Goal: Use online tool/utility: Utilize a website feature to perform a specific function

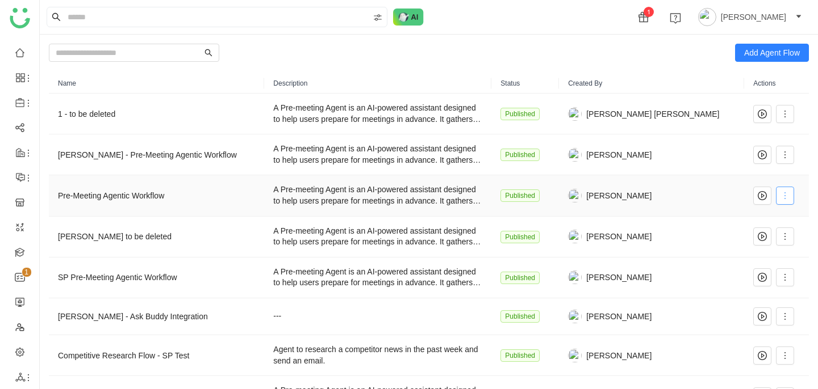
click at [780, 194] on icon at bounding box center [784, 195] width 9 height 9
click at [754, 218] on li "Edit" at bounding box center [750, 219] width 68 height 22
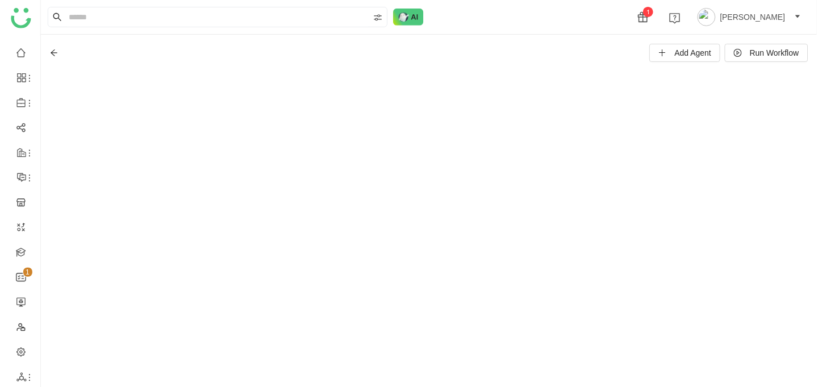
scroll to position [14, 0]
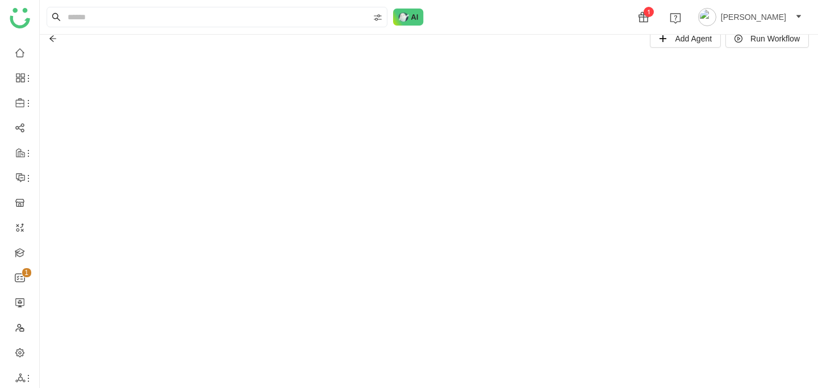
click at [52, 39] on icon at bounding box center [53, 39] width 8 height 8
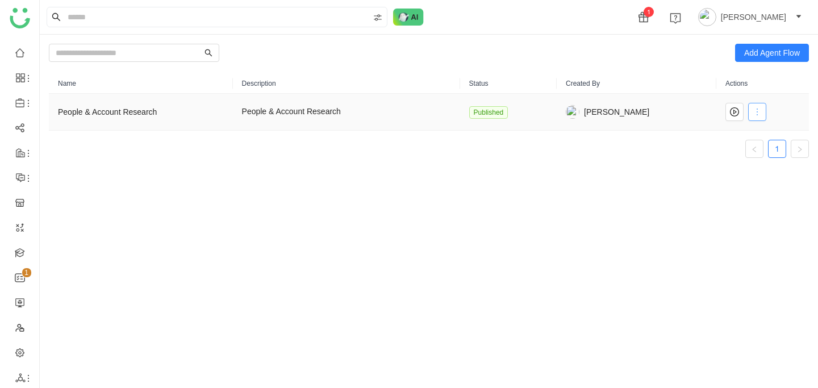
click at [758, 116] on icon at bounding box center [756, 111] width 9 height 9
click at [740, 137] on li "Edit" at bounding box center [734, 135] width 68 height 22
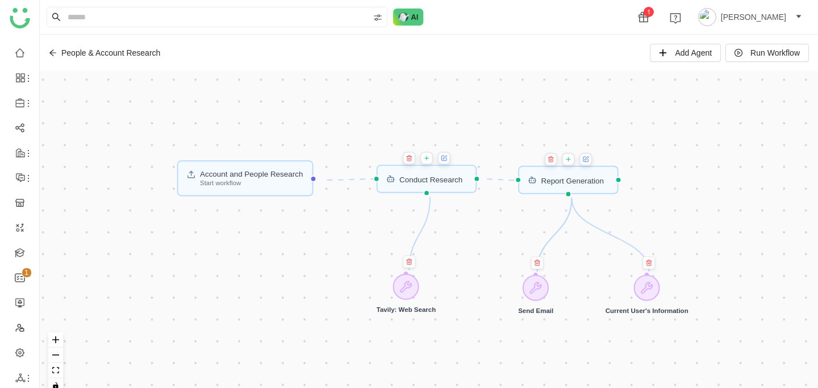
drag, startPoint x: 673, startPoint y: 150, endPoint x: 661, endPoint y: 66, distance: 84.3
click at [661, 67] on div "People & Account Research Add Agent Run Workflow Account and People Research St…" at bounding box center [429, 211] width 778 height 353
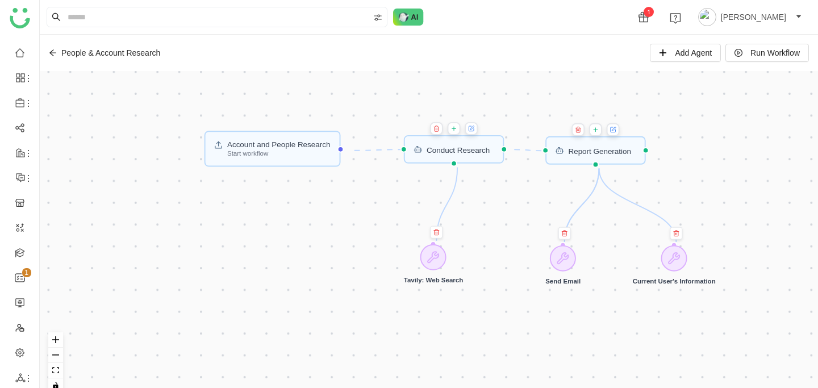
drag, startPoint x: 688, startPoint y: 216, endPoint x: 723, endPoint y: 208, distance: 36.6
click at [723, 208] on div "Account and People Research Start workflow Report Generation Conduct Research S…" at bounding box center [429, 236] width 778 height 331
click at [53, 55] on icon at bounding box center [52, 52] width 7 height 6
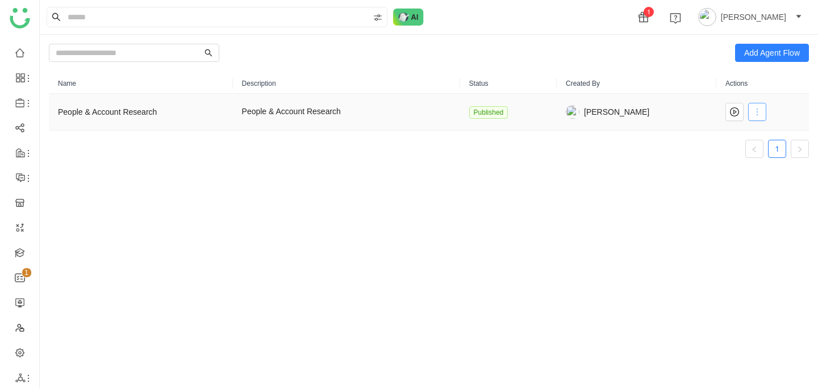
click at [756, 116] on button at bounding box center [757, 112] width 18 height 18
click at [733, 133] on li "Edit" at bounding box center [734, 135] width 68 height 22
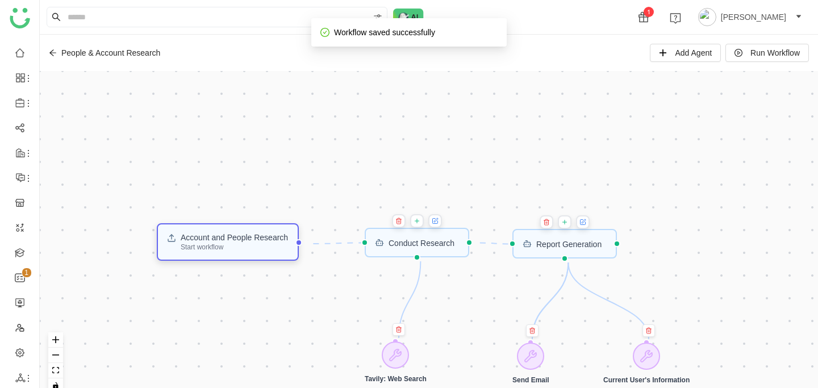
click at [274, 241] on div "Account and People Research" at bounding box center [234, 237] width 107 height 8
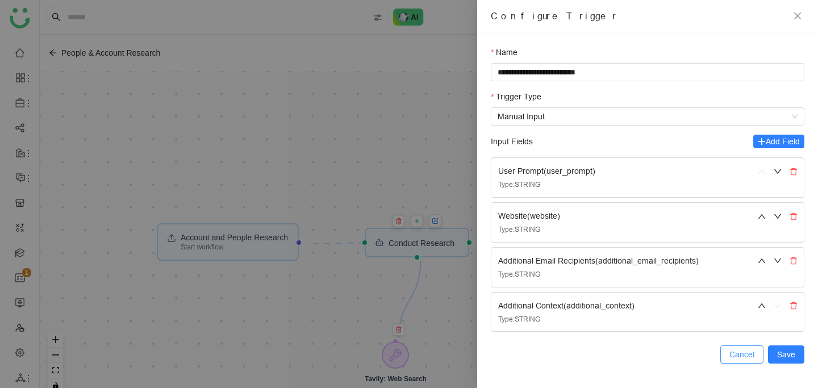
click at [745, 354] on span "Cancel" at bounding box center [741, 354] width 25 height 12
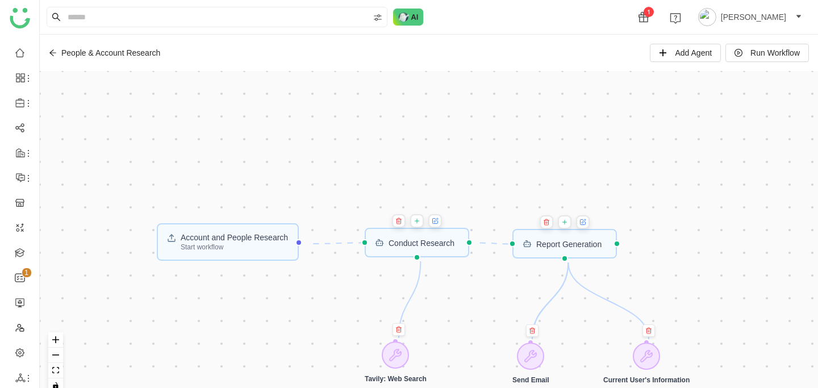
click at [442, 227] on button at bounding box center [435, 221] width 14 height 14
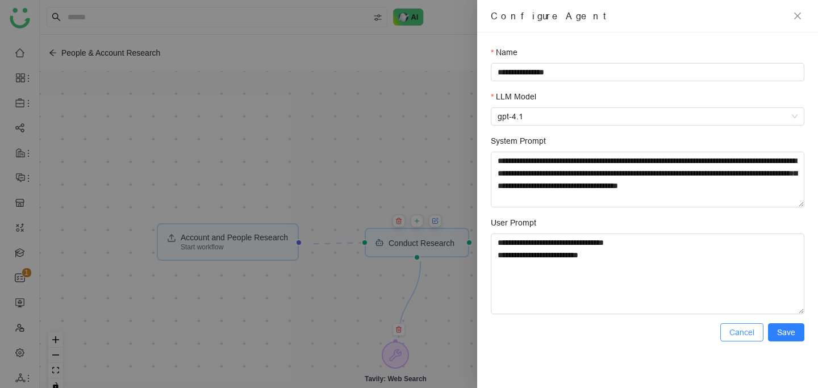
click at [747, 336] on span "Cancel" at bounding box center [741, 332] width 25 height 12
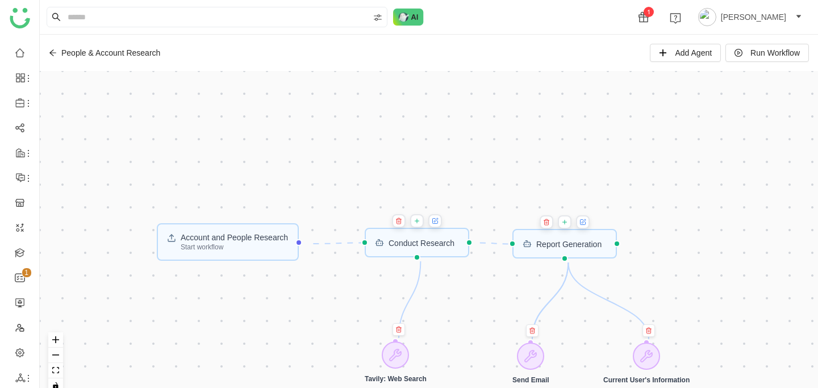
click at [587, 228] on button at bounding box center [583, 222] width 14 height 14
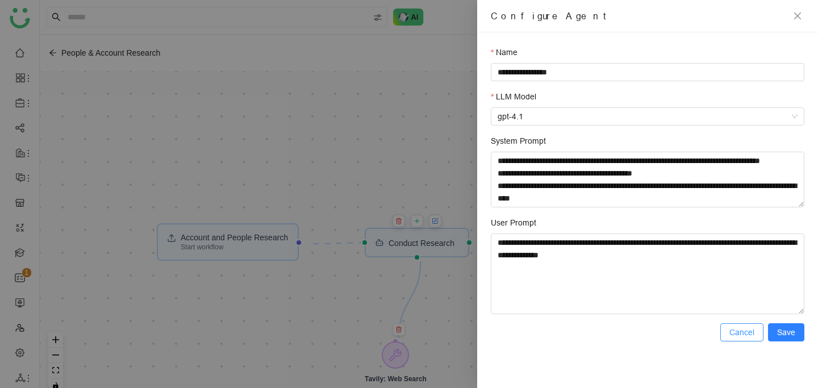
click at [739, 334] on span "Cancel" at bounding box center [741, 332] width 25 height 12
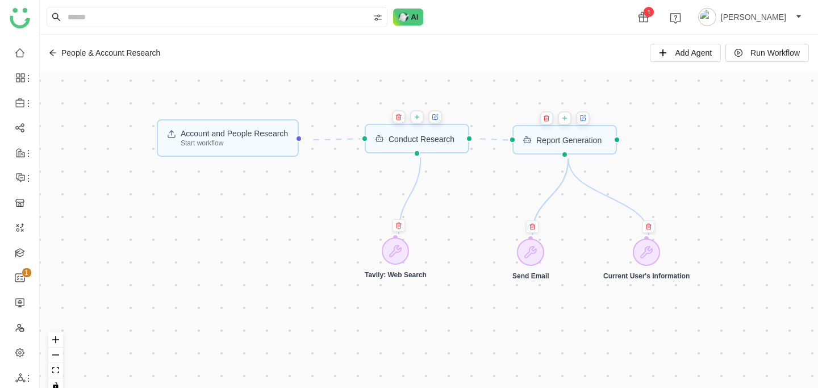
drag, startPoint x: 711, startPoint y: 242, endPoint x: 717, endPoint y: 172, distance: 70.1
click at [717, 172] on div "Account and People Research Start workflow Report Generation Conduct Research S…" at bounding box center [429, 236] width 778 height 331
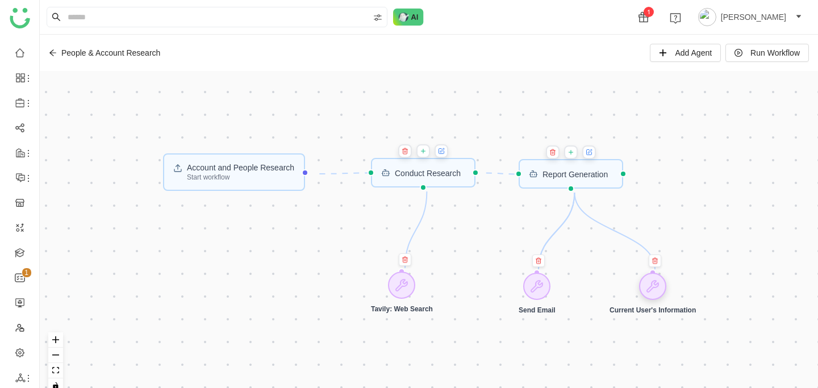
click at [659, 291] on icon at bounding box center [652, 286] width 14 height 14
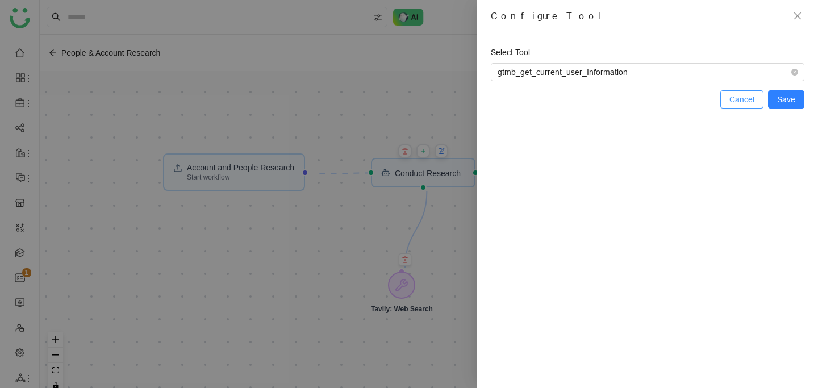
click at [747, 104] on span "Cancel" at bounding box center [741, 99] width 25 height 12
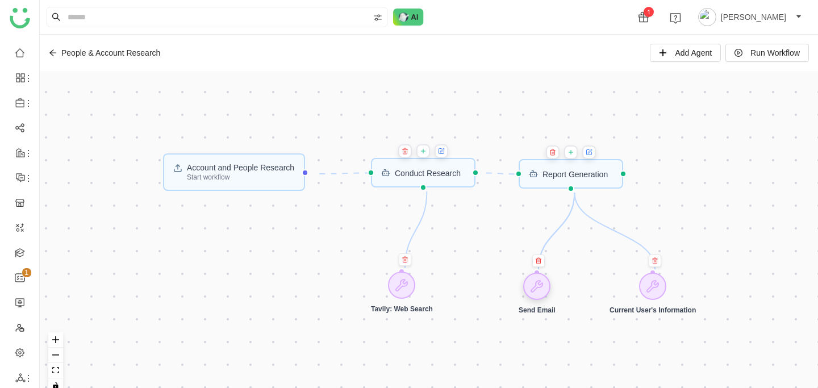
click at [539, 289] on icon at bounding box center [537, 286] width 14 height 14
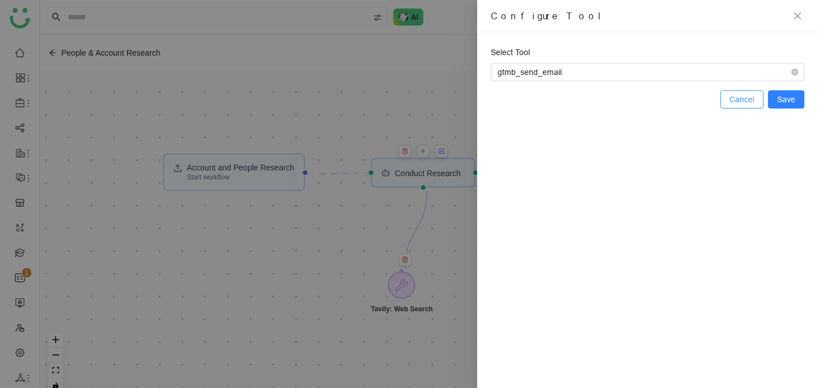
click at [732, 100] on span "Cancel" at bounding box center [741, 99] width 25 height 12
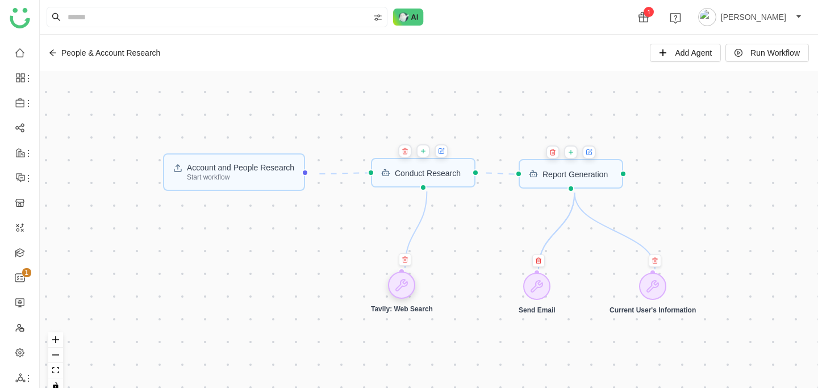
click at [401, 280] on icon at bounding box center [402, 285] width 14 height 14
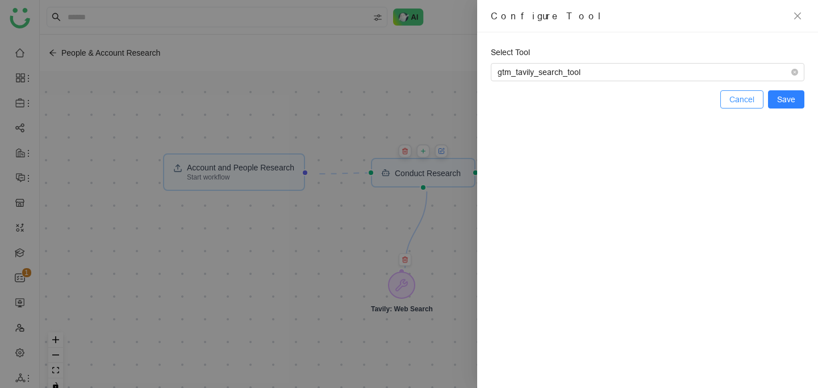
click at [744, 98] on span "Cancel" at bounding box center [741, 99] width 25 height 12
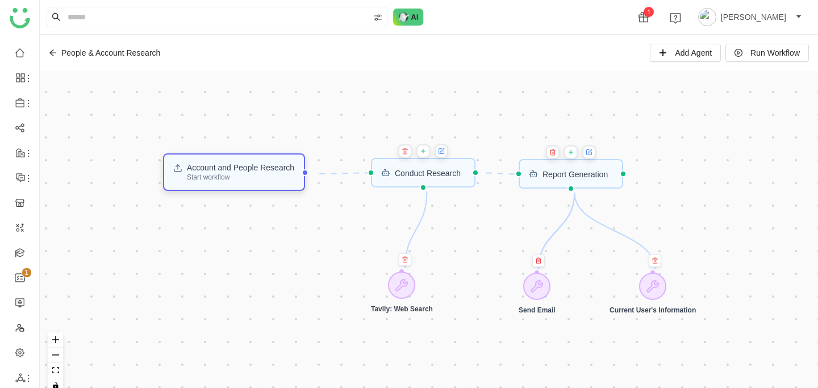
click at [294, 176] on div "Start workflow" at bounding box center [240, 177] width 107 height 7
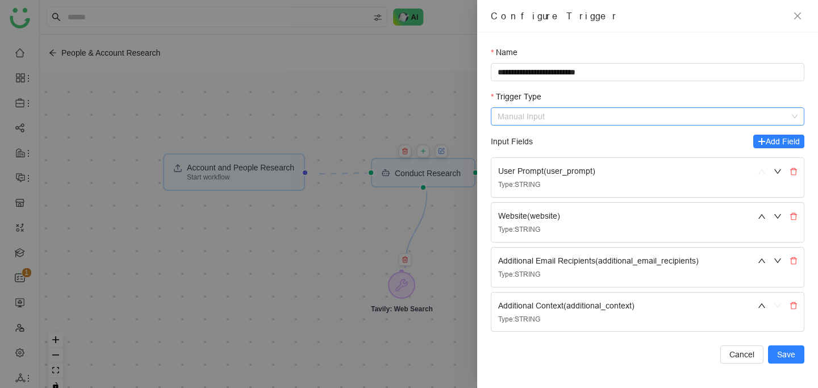
click at [555, 112] on span "Manual Input" at bounding box center [647, 116] width 300 height 17
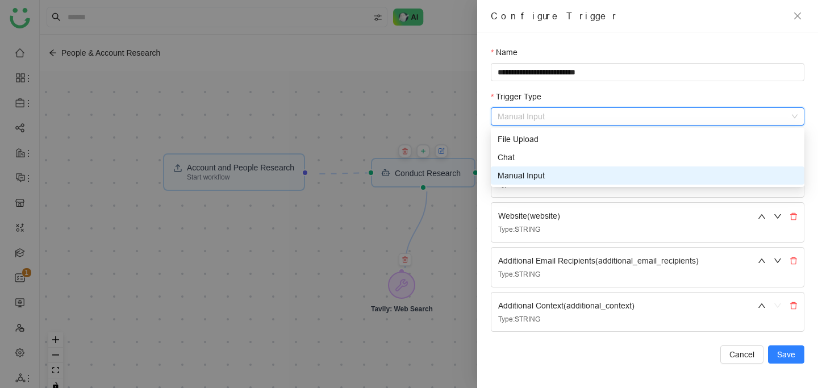
click at [544, 171] on div "Manual Input" at bounding box center [647, 175] width 300 height 12
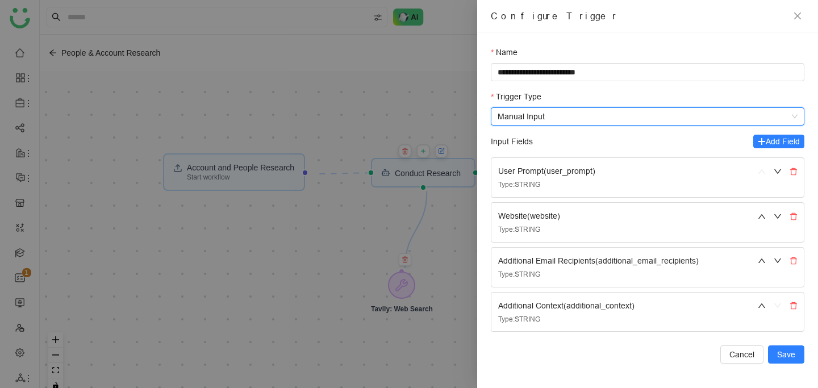
click at [574, 139] on div "Input Fields Add Field" at bounding box center [647, 142] width 313 height 14
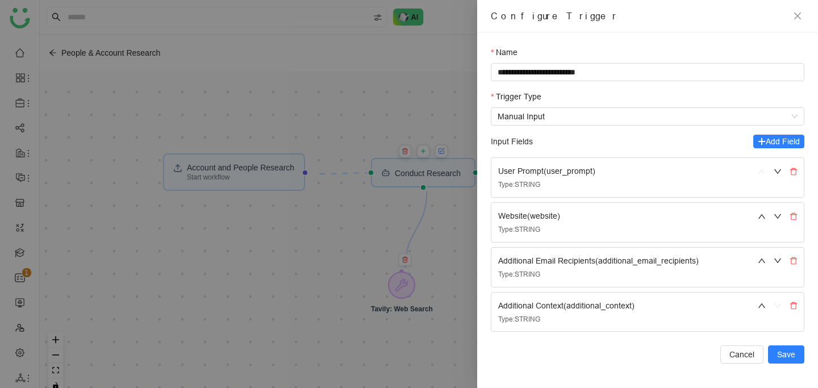
click at [601, 261] on div "Additional Email Recipients ( additional_email_recipients )" at bounding box center [619, 260] width 242 height 12
click at [762, 353] on button "Cancel" at bounding box center [741, 354] width 43 height 18
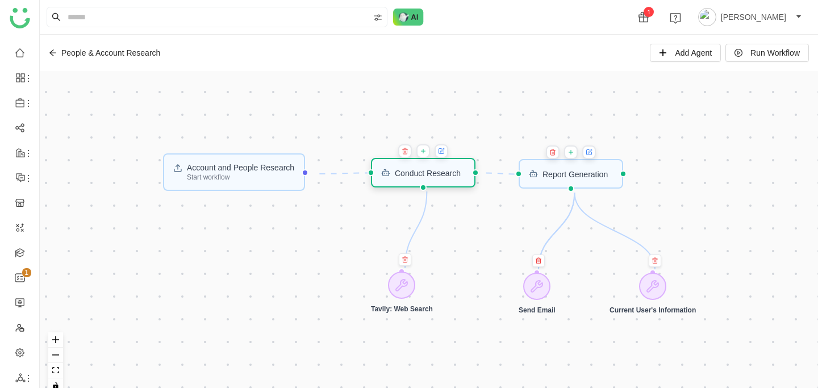
click at [435, 171] on div "Conduct Research" at bounding box center [428, 173] width 66 height 8
click at [448, 156] on button at bounding box center [441, 151] width 14 height 14
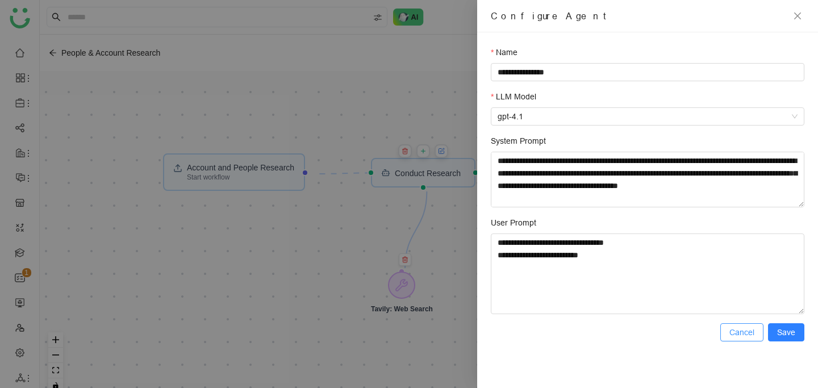
click at [738, 330] on span "Cancel" at bounding box center [741, 332] width 25 height 12
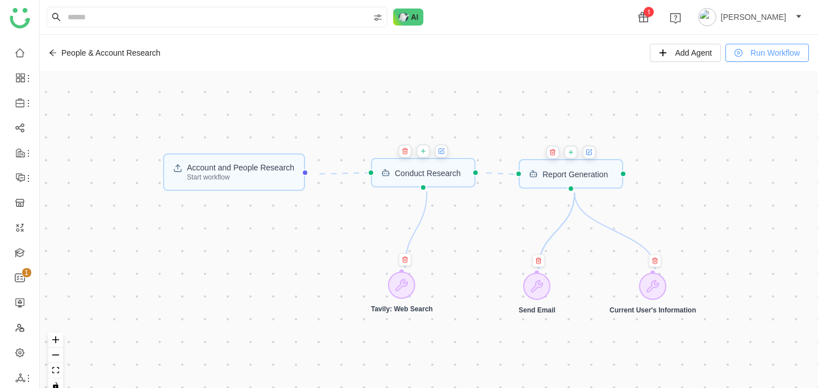
click at [761, 51] on span "Run Workflow" at bounding box center [774, 53] width 49 height 12
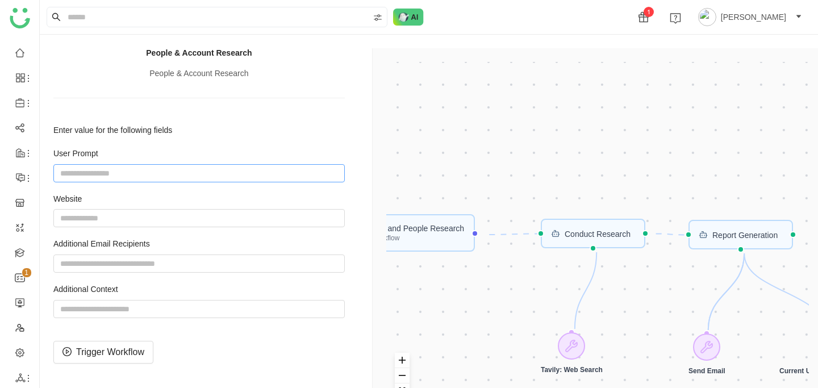
click at [170, 176] on input "string" at bounding box center [198, 173] width 291 height 18
click at [164, 216] on input "string" at bounding box center [198, 218] width 291 height 18
click at [161, 259] on input "string" at bounding box center [198, 263] width 291 height 18
click at [183, 235] on div "User Prompt Website Additional Email Recipients Additional Context" at bounding box center [198, 232] width 291 height 169
